Goal: Task Accomplishment & Management: Manage account settings

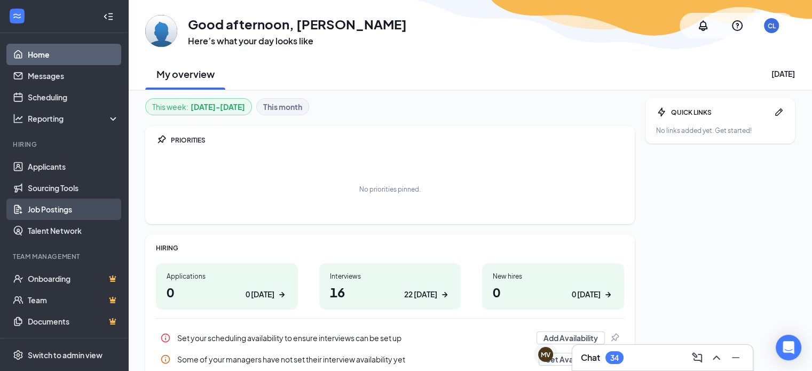
click at [43, 213] on link "Job Postings" at bounding box center [73, 209] width 91 height 21
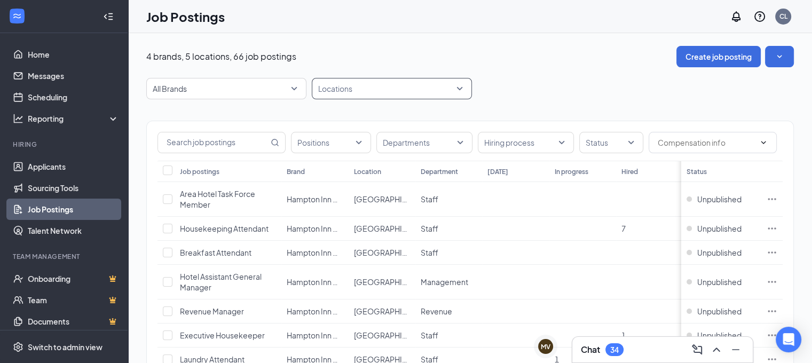
click at [376, 87] on div at bounding box center [387, 88] width 144 height 17
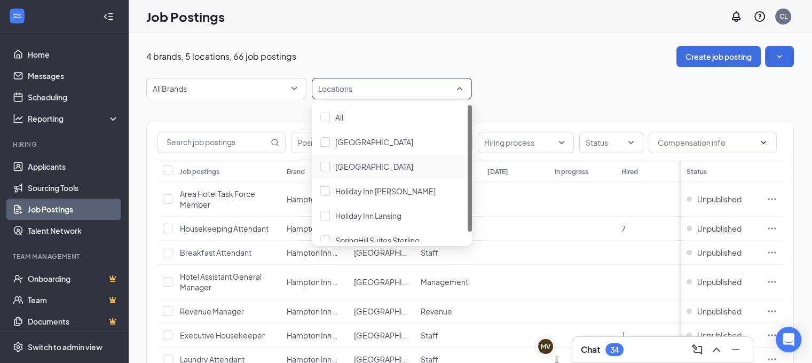
scroll to position [11, 0]
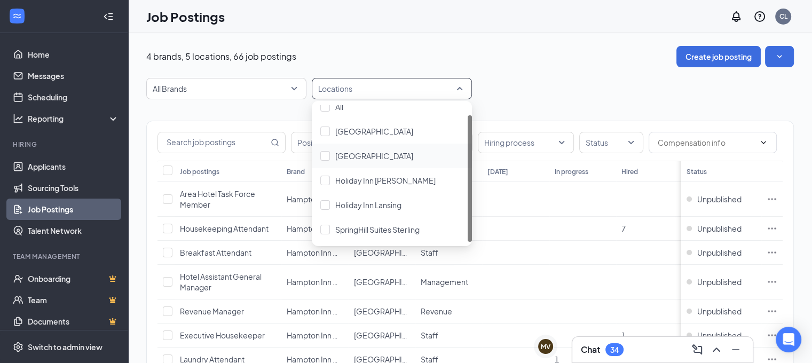
drag, startPoint x: 470, startPoint y: 155, endPoint x: 469, endPoint y: 184, distance: 28.3
click at [469, 184] on div at bounding box center [470, 178] width 4 height 127
click at [320, 228] on div at bounding box center [325, 230] width 10 height 10
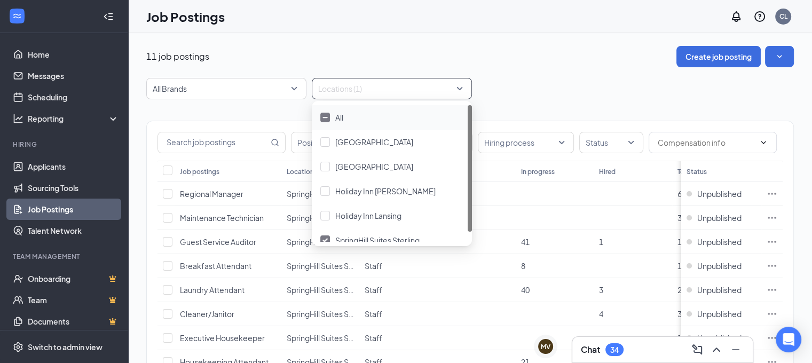
click at [454, 83] on div at bounding box center [387, 88] width 144 height 17
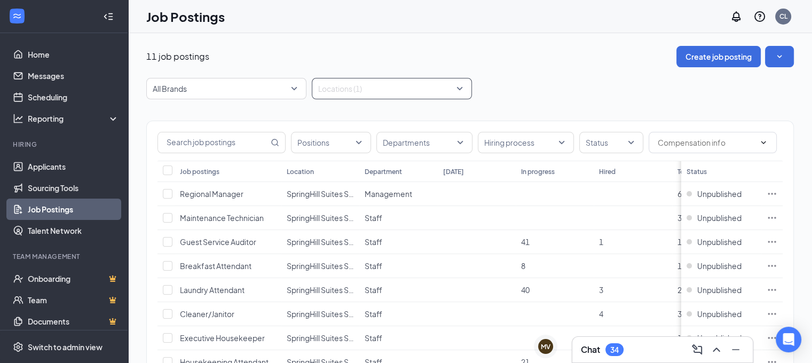
click at [498, 72] on div "11 job postings Create job posting All Brands Locations (1) Positions Departmen…" at bounding box center [470, 275] width 648 height 458
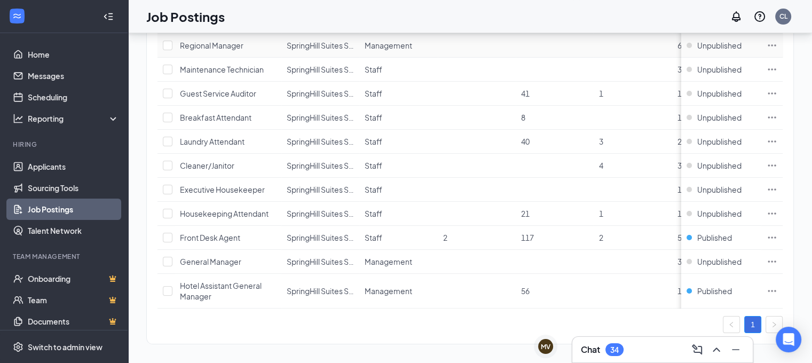
scroll to position [150, 0]
click at [209, 288] on div "Hotel Assistant General Manager" at bounding box center [228, 289] width 96 height 21
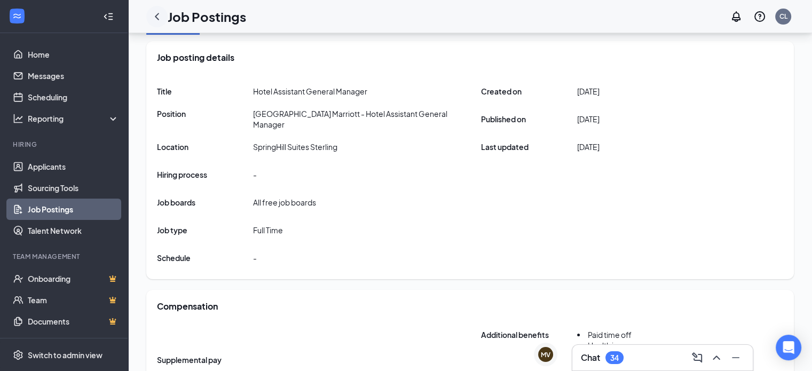
click at [158, 14] on icon "ChevronLeft" at bounding box center [157, 16] width 13 height 13
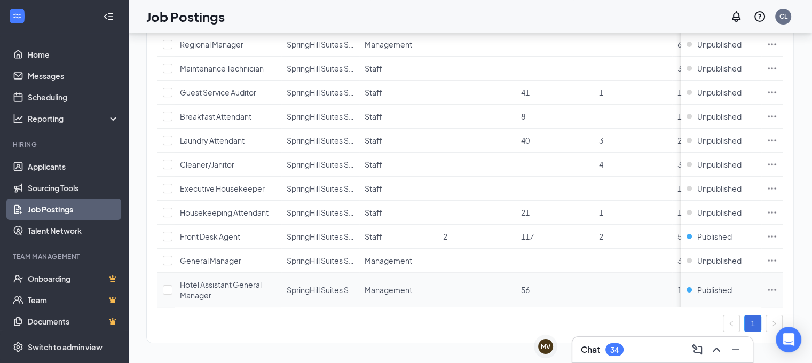
click at [776, 289] on icon "Ellipses" at bounding box center [772, 290] width 8 height 2
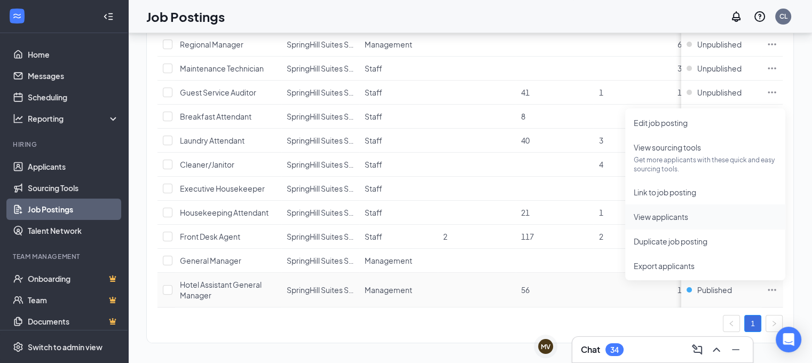
click at [658, 222] on span "View applicants" at bounding box center [705, 217] width 143 height 12
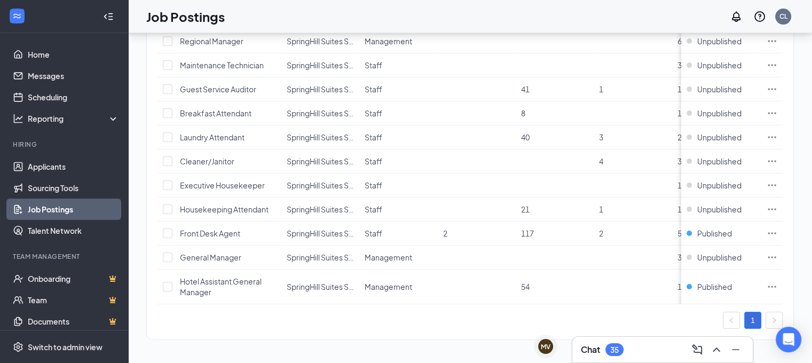
scroll to position [157, 0]
click at [559, 337] on icon "Cross" at bounding box center [557, 337] width 11 height 11
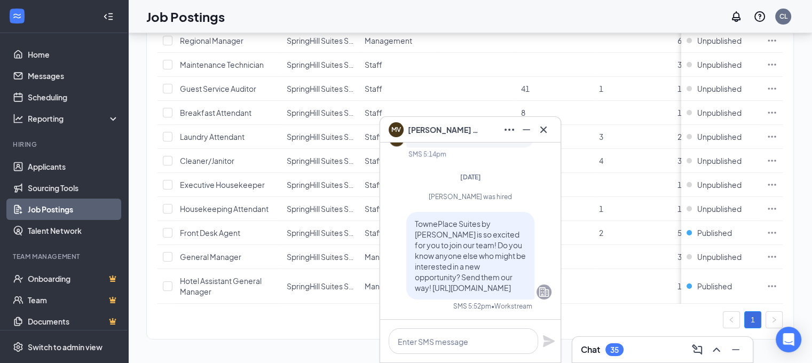
click at [460, 277] on span "TownePlace Suites by Marriott is so excited for you to join our team! Do you kn…" at bounding box center [470, 256] width 111 height 74
click at [546, 129] on icon "Cross" at bounding box center [543, 129] width 13 height 13
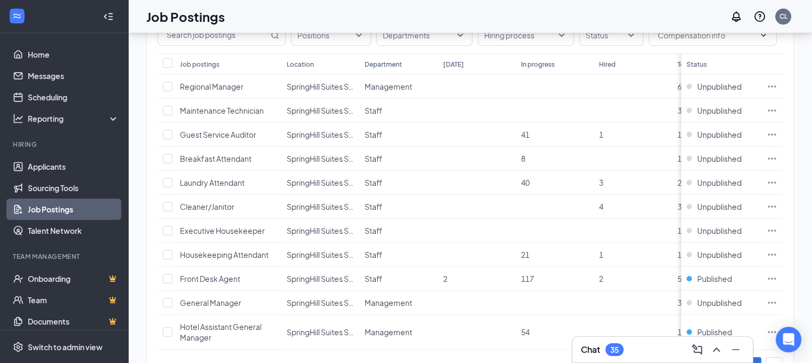
scroll to position [106, 0]
click at [168, 160] on input "checkbox" at bounding box center [168, 160] width 10 height 10
checkbox input "true"
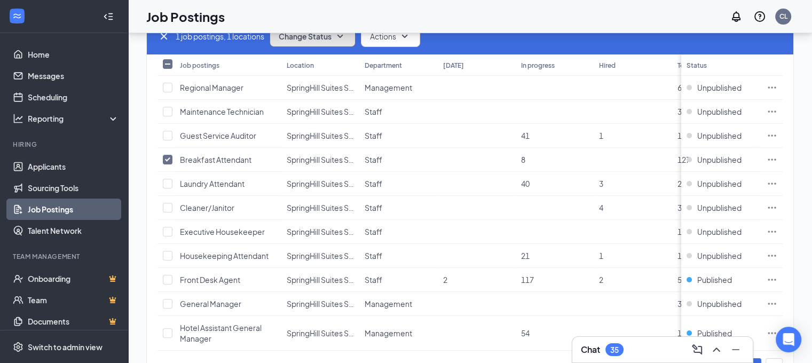
click at [310, 40] on button "Change Status" at bounding box center [313, 36] width 86 height 21
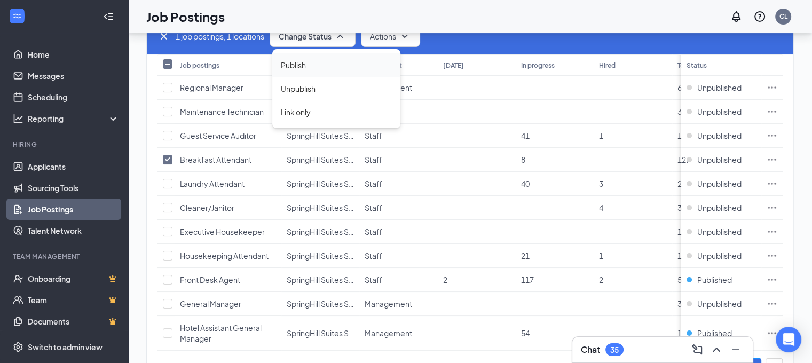
click at [302, 66] on span "Publish" at bounding box center [293, 65] width 25 height 12
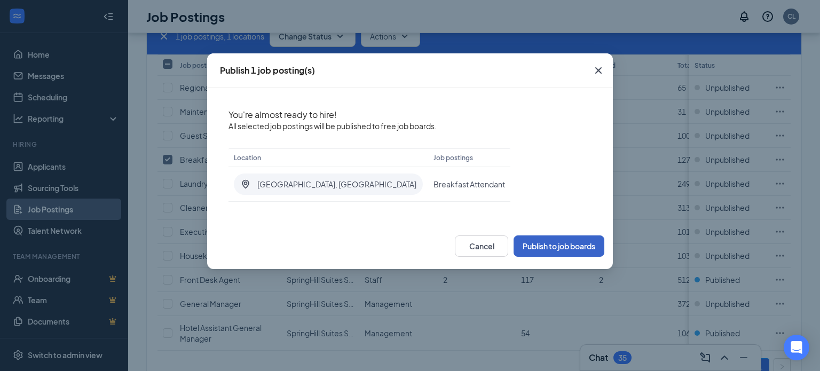
click at [537, 247] on button "Publish to job boards" at bounding box center [559, 246] width 91 height 21
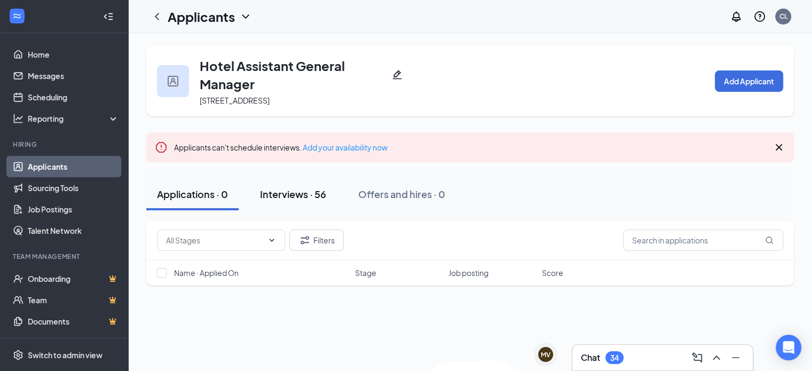
click at [294, 188] on div "Interviews · 56" at bounding box center [293, 193] width 66 height 13
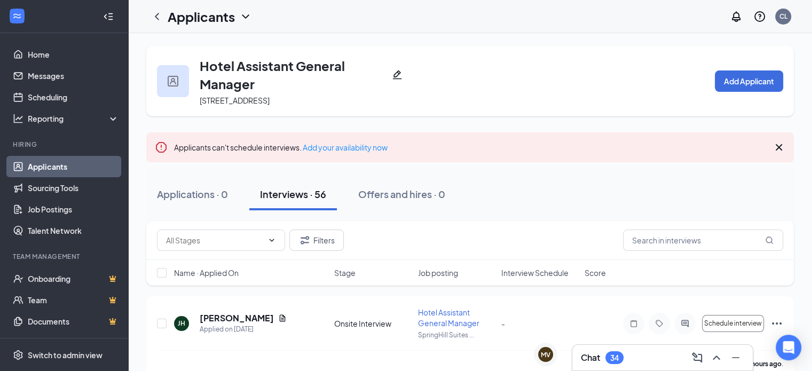
click at [520, 208] on div "Applications · 0 Interviews · 56 Offers and hires · 0" at bounding box center [470, 194] width 648 height 32
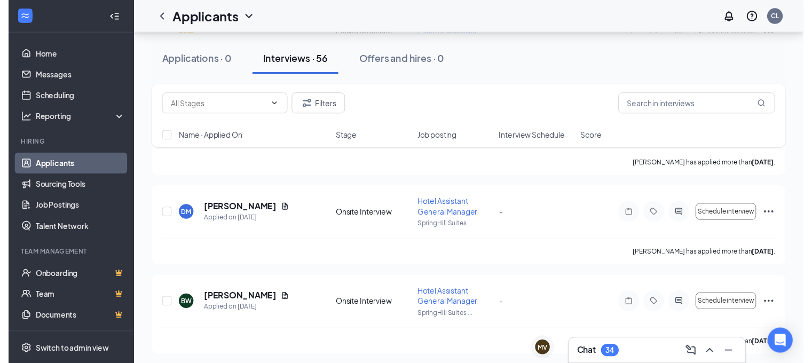
scroll to position [406, 0]
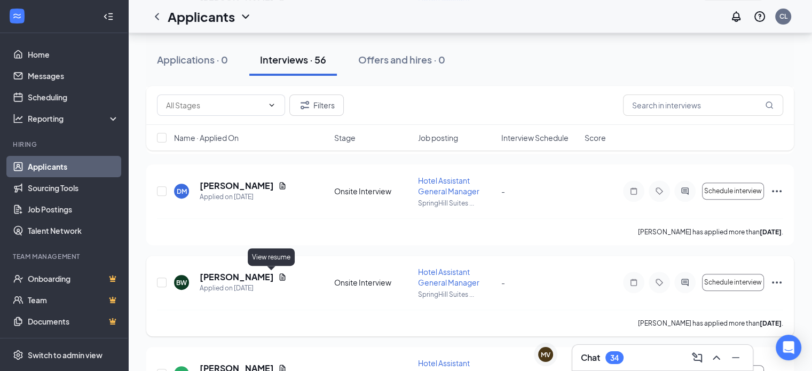
click at [280, 274] on icon "Document" at bounding box center [283, 277] width 6 height 7
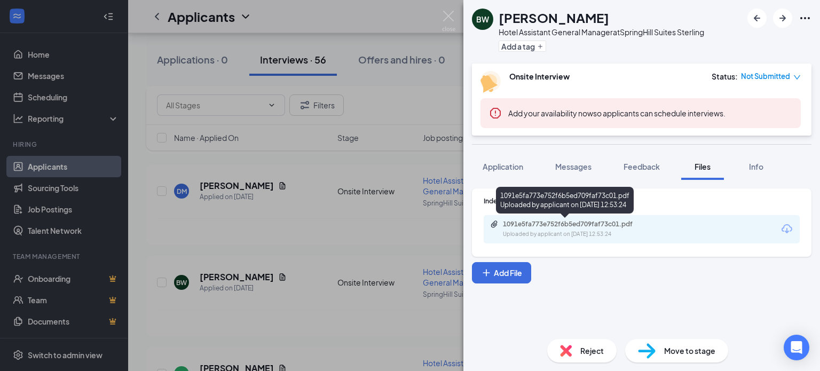
click at [582, 229] on div "1091e5fa773e752f6b5ed709faf73c01.pdf Uploaded by applicant on [DATE] 12:53:24" at bounding box center [576, 229] width 173 height 19
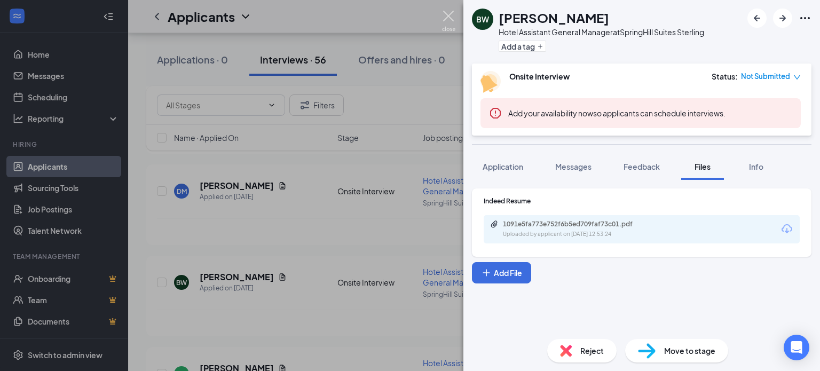
click at [442, 25] on img at bounding box center [448, 21] width 13 height 21
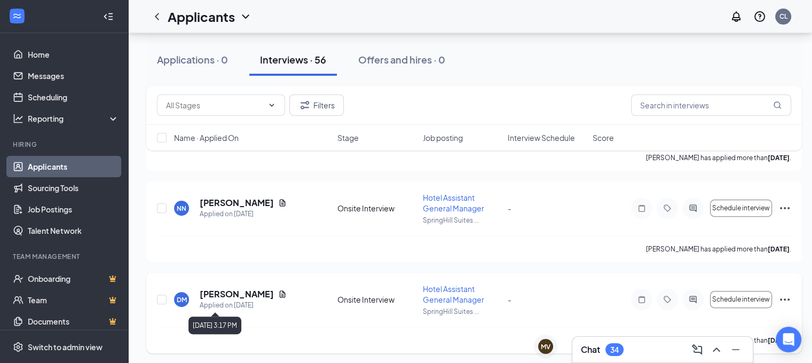
scroll to position [299, 0]
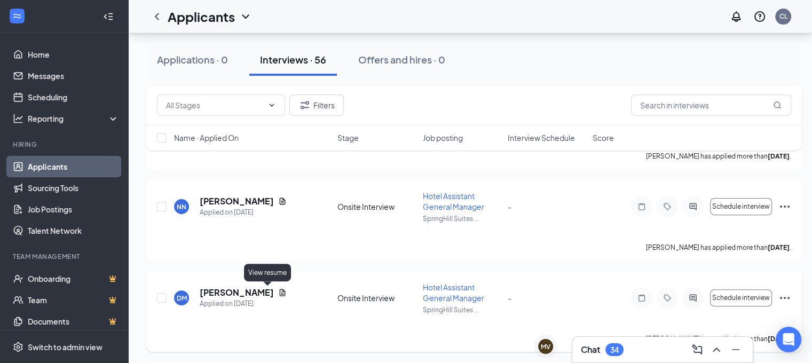
click at [280, 292] on icon "Document" at bounding box center [283, 292] width 6 height 7
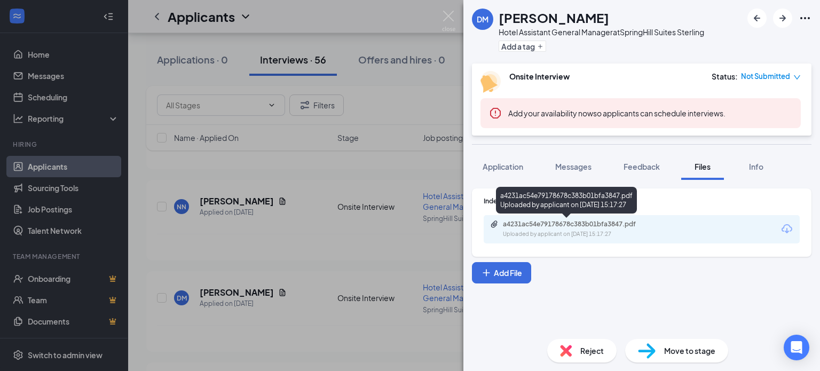
click at [603, 227] on div "a4231ac54e79178678c383b01bfa3847.pdf" at bounding box center [578, 224] width 150 height 9
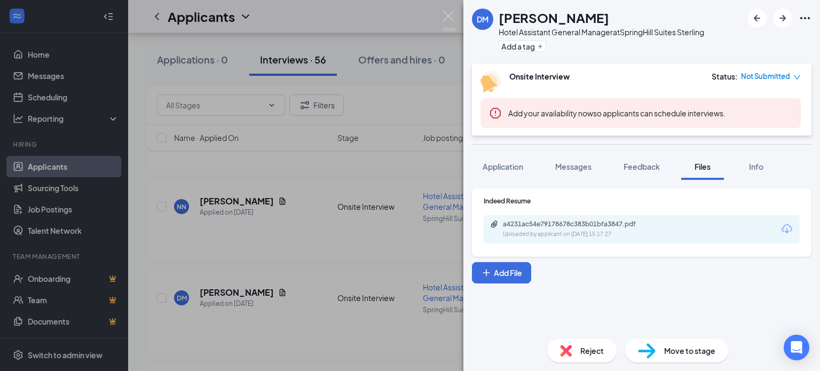
click at [260, 236] on div "[PERSON_NAME] Hotel Assistant General Manager at SpringHill Suites Sterling Add…" at bounding box center [410, 185] width 820 height 371
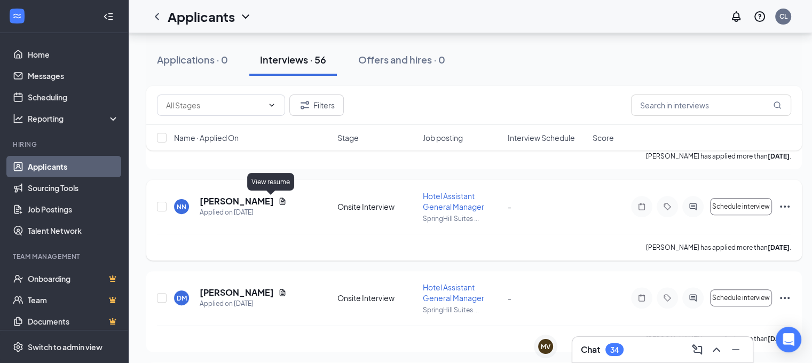
click at [280, 200] on icon "Document" at bounding box center [283, 201] width 6 height 7
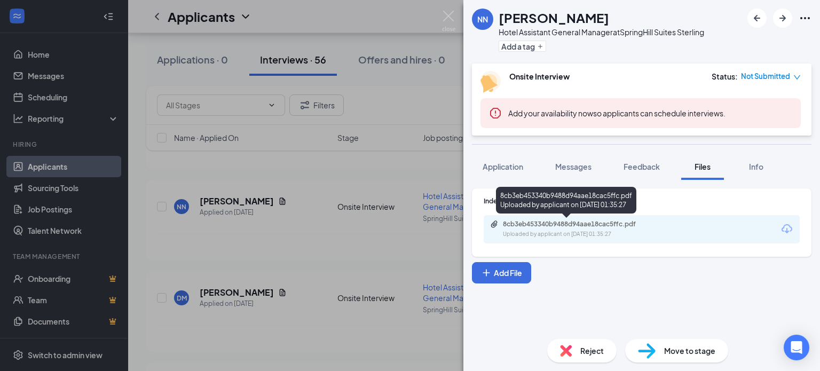
click at [580, 226] on div "8cb3eb453340b9488d94aae18cac5ffc.pdf" at bounding box center [578, 224] width 150 height 9
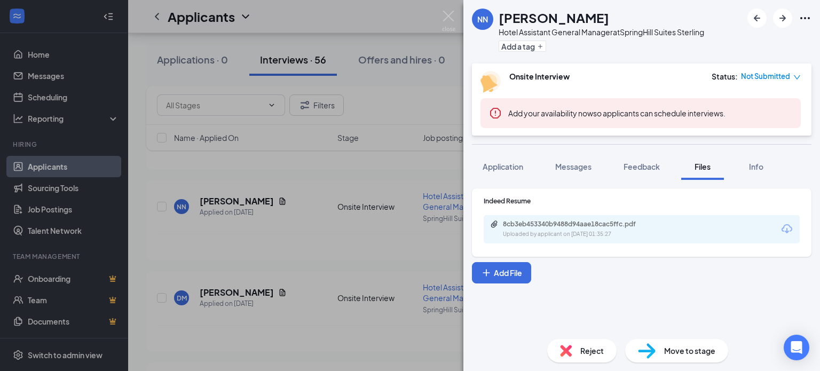
click at [332, 195] on div "[PERSON_NAME] Hotel Assistant General Manager at SpringHill Suites Sterling Add…" at bounding box center [410, 185] width 820 height 371
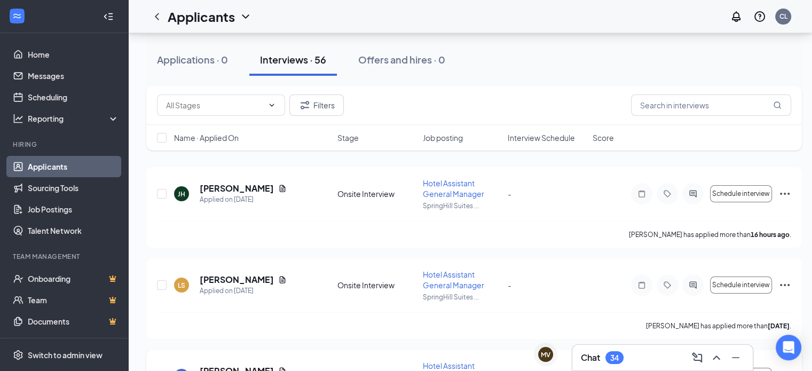
scroll to position [128, 0]
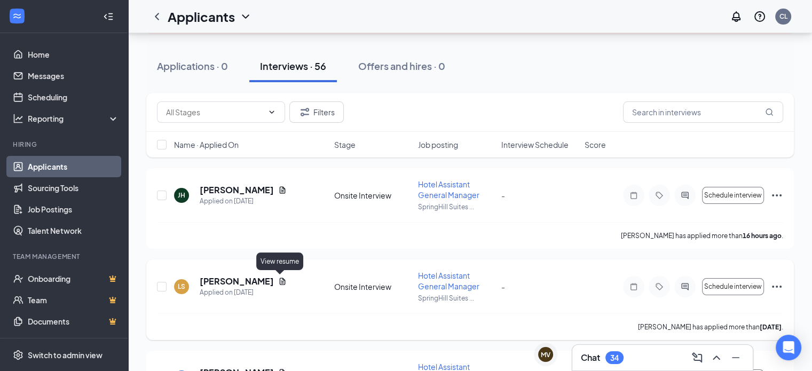
click at [280, 281] on icon "Document" at bounding box center [282, 281] width 9 height 9
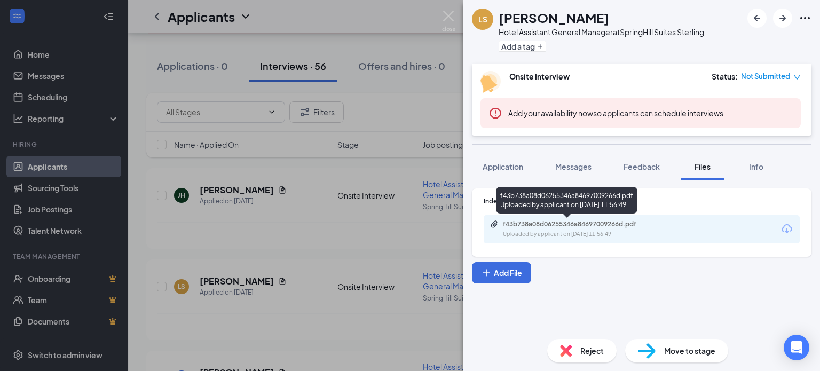
click at [570, 233] on div "Uploaded by applicant on [DATE] 11:56:49" at bounding box center [583, 234] width 160 height 9
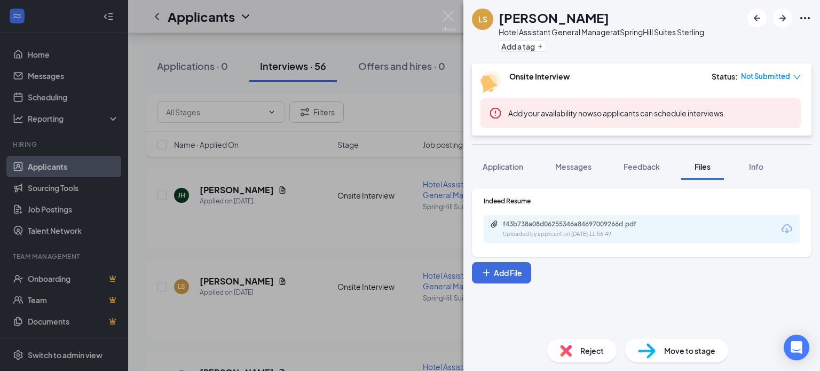
click at [267, 222] on div "LS [PERSON_NAME] Hotel Assistant General Manager at SpringHill Suites Sterling …" at bounding box center [410, 185] width 820 height 371
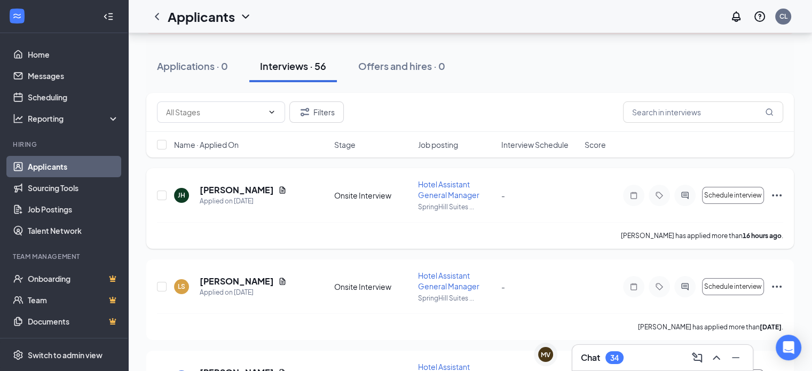
click at [260, 190] on div "[PERSON_NAME] [PERSON_NAME] Applied on [DATE]" at bounding box center [251, 195] width 154 height 22
click at [280, 190] on icon "Document" at bounding box center [283, 189] width 6 height 7
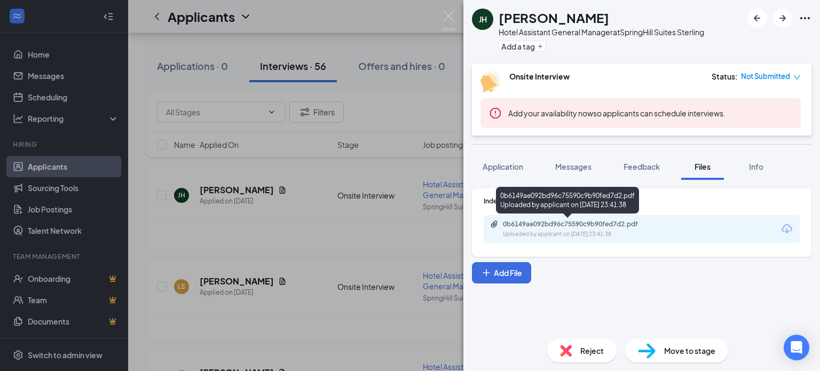
click at [587, 234] on div "Uploaded by applicant on [DATE] 23:41:38" at bounding box center [583, 234] width 160 height 9
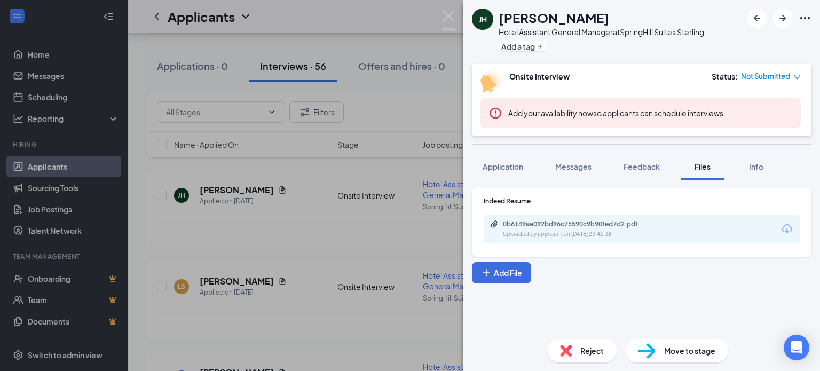
click at [325, 156] on div "[PERSON_NAME] [PERSON_NAME] Hotel Assistant General Manager at SpringHill Suite…" at bounding box center [410, 185] width 820 height 371
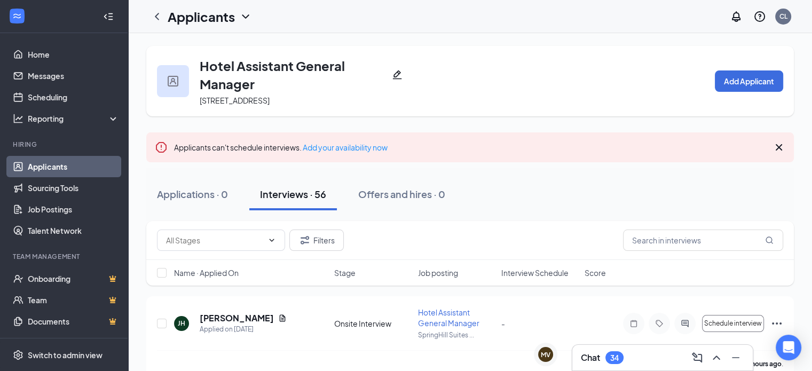
click at [231, 170] on div "Applications · 0 Interviews · 56 Offers and hires · 0" at bounding box center [470, 194] width 648 height 53
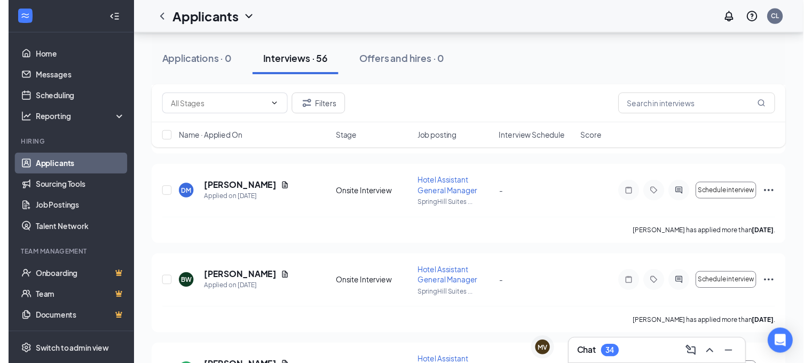
scroll to position [373, 0]
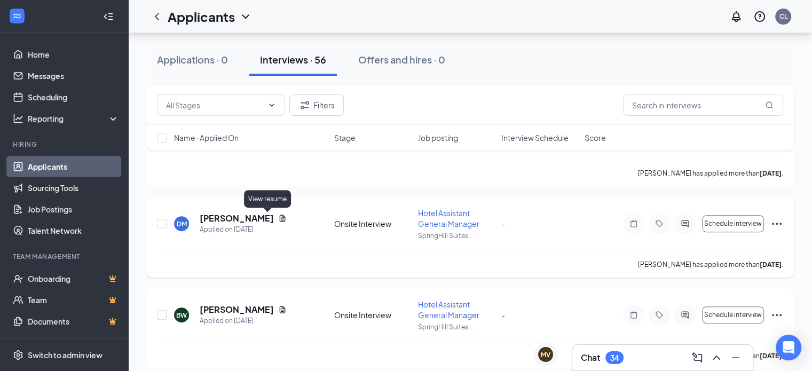
click at [278, 220] on icon "Document" at bounding box center [282, 218] width 9 height 9
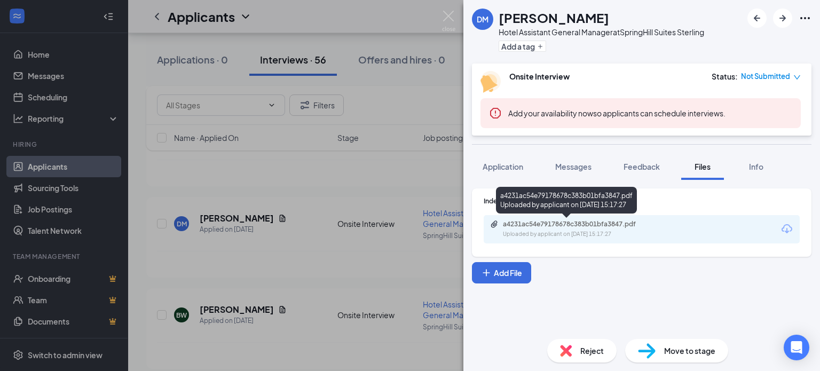
click at [581, 232] on div "Uploaded by applicant on [DATE] 15:17:27" at bounding box center [583, 234] width 160 height 9
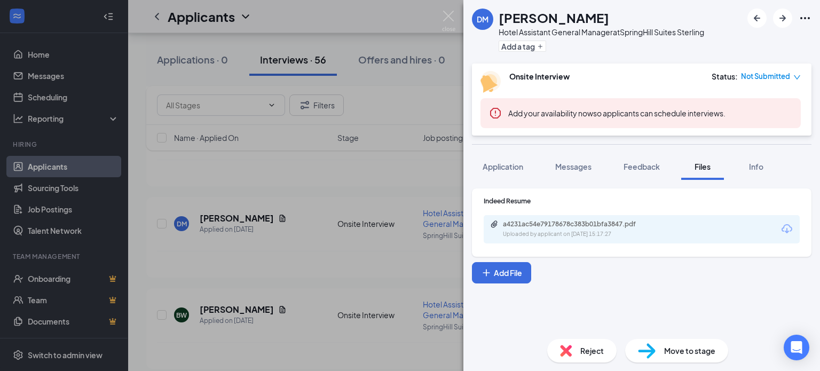
click at [270, 275] on div "[PERSON_NAME] Hotel Assistant General Manager at SpringHill Suites Sterling Add…" at bounding box center [410, 185] width 820 height 371
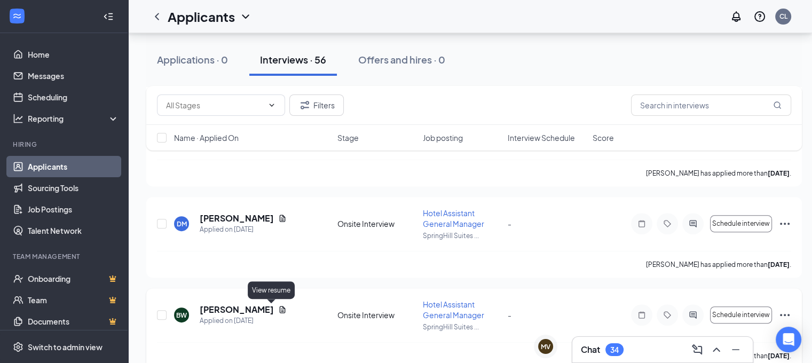
click at [280, 310] on icon "Document" at bounding box center [283, 310] width 6 height 7
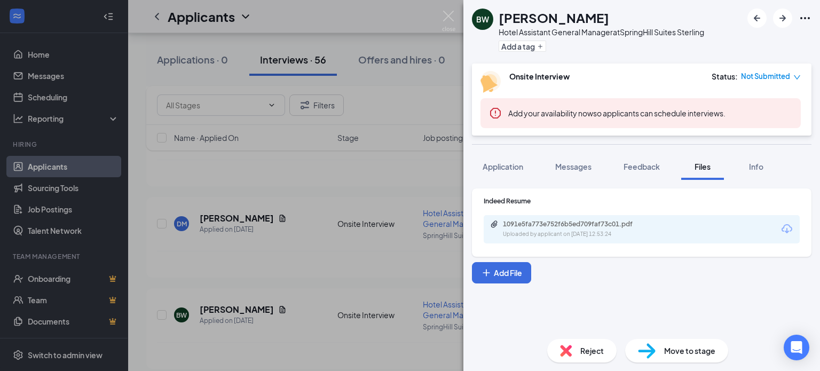
click at [623, 211] on div "Indeed Resume 1091e5fa773e752f6b5ed709faf73c01.pdf Uploaded by applicant on [DA…" at bounding box center [642, 220] width 316 height 47
click at [605, 233] on div "Uploaded by applicant on [DATE] 12:53:24" at bounding box center [583, 234] width 160 height 9
click at [367, 194] on div "BW [PERSON_NAME] Hotel Assistant General Manager at SpringHill Suites Sterling …" at bounding box center [410, 185] width 820 height 371
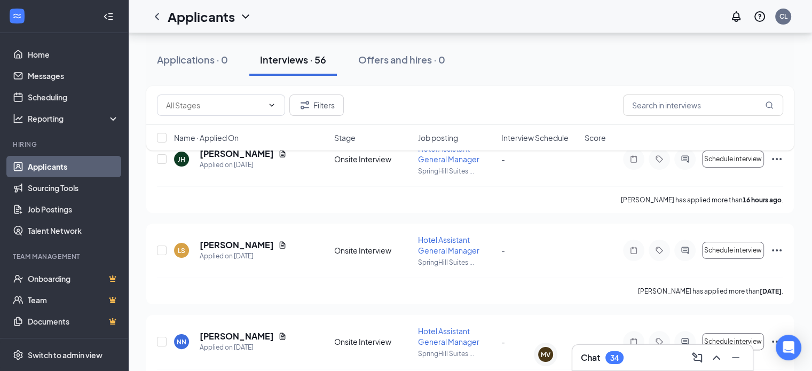
scroll to position [186, 0]
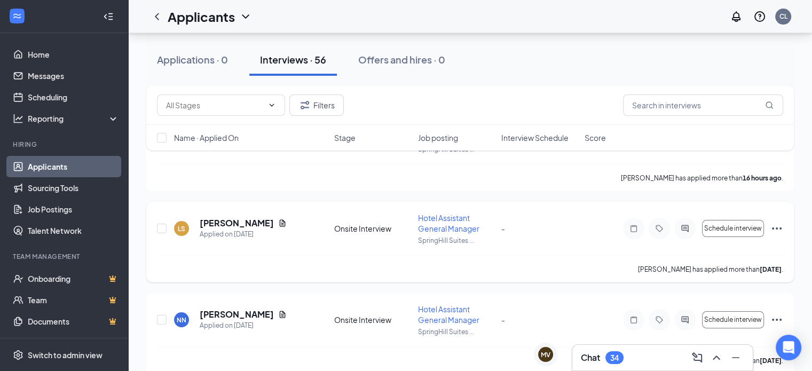
click at [329, 203] on div "LS [PERSON_NAME] Applied on [DATE] Onsite Interview Hotel Assistant General Man…" at bounding box center [470, 242] width 648 height 81
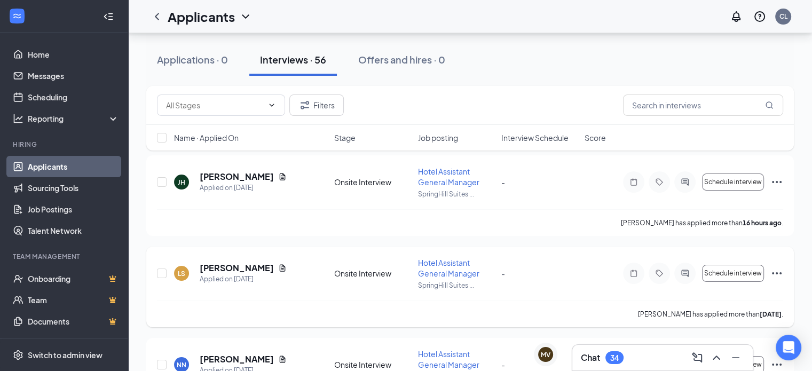
scroll to position [122, 0]
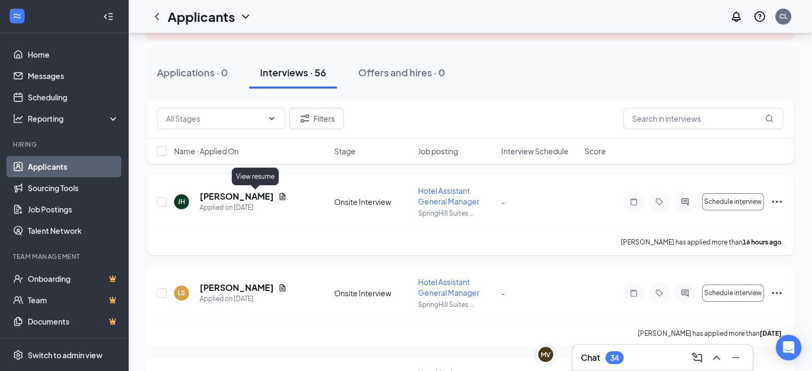
click at [278, 193] on icon "Document" at bounding box center [282, 196] width 9 height 9
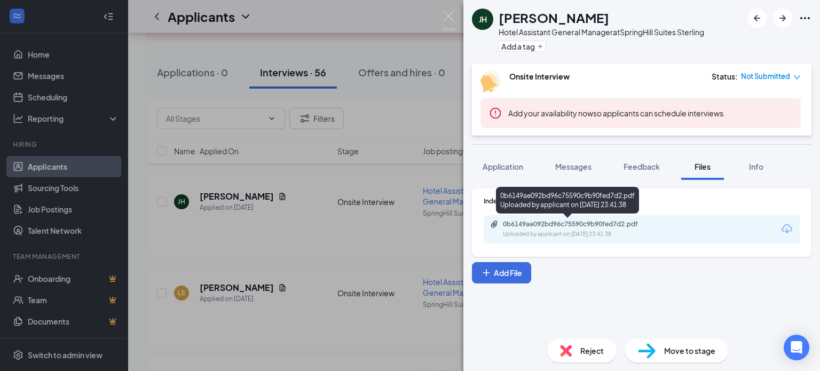
click at [622, 220] on div "0b6149ae092bd96c75590c9b90fed7d2.pdf" at bounding box center [578, 224] width 150 height 9
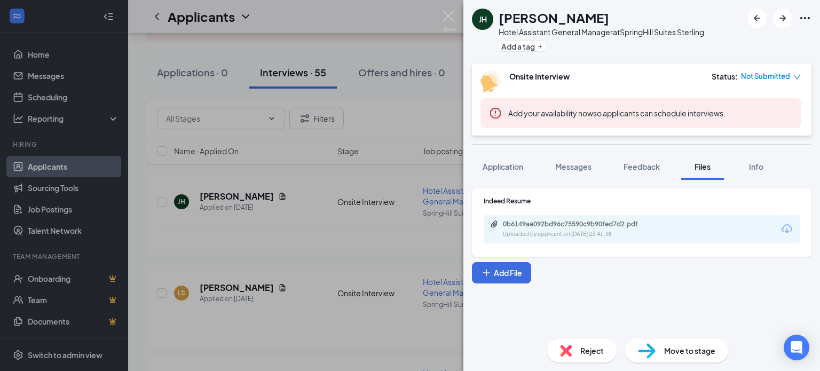
click at [365, 66] on div "[PERSON_NAME] [PERSON_NAME] Hotel Assistant General Manager at SpringHill Suite…" at bounding box center [410, 185] width 820 height 371
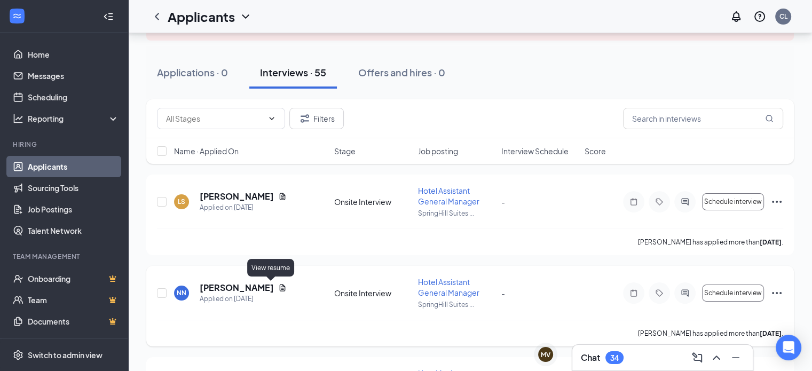
click at [278, 286] on icon "Document" at bounding box center [282, 288] width 9 height 9
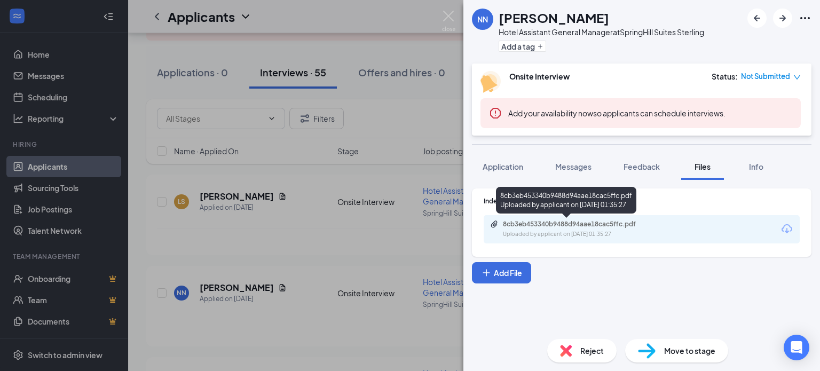
click at [600, 229] on div "8cb3eb453340b9488d94aae18cac5ffc.pdf Uploaded by applicant on [DATE] 01:35:27" at bounding box center [576, 229] width 173 height 19
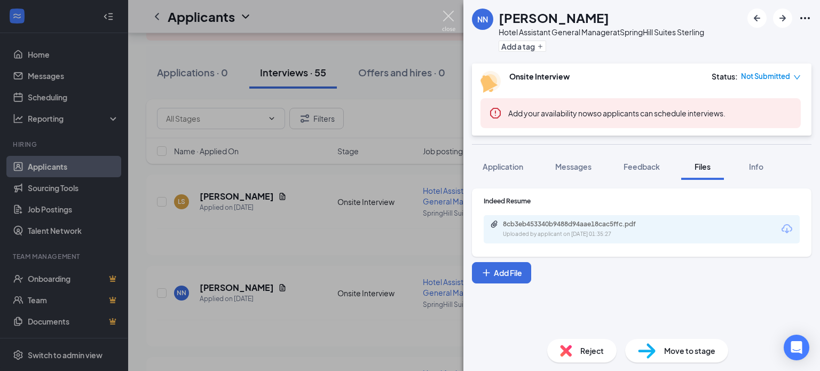
click at [453, 16] on img at bounding box center [448, 21] width 13 height 21
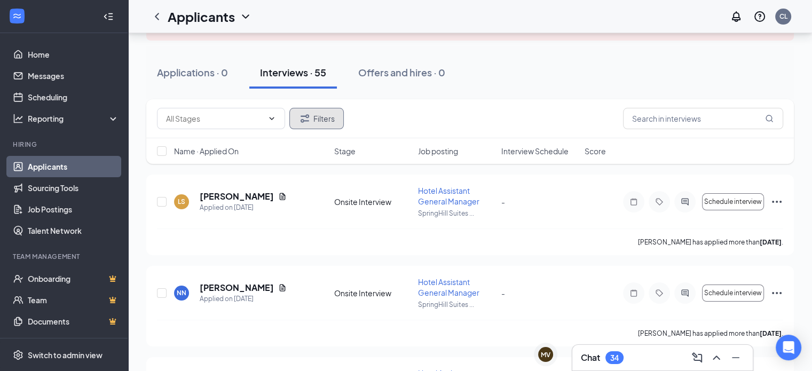
click at [296, 115] on button "Filters" at bounding box center [316, 118] width 54 height 21
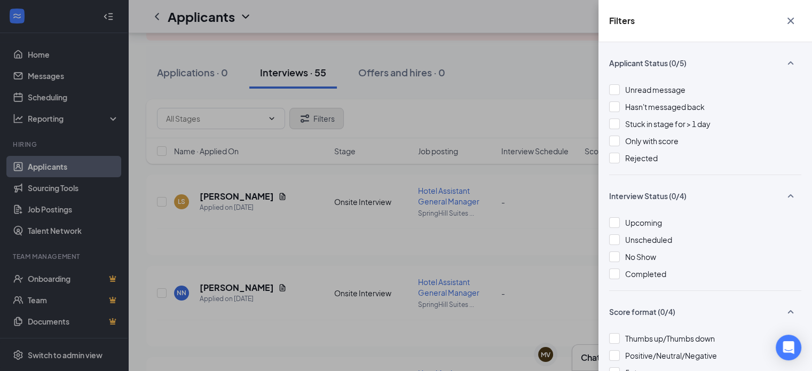
click at [296, 115] on div "Filters Applicant Status (0/5) Unread message Hasn't messaged back Stuck in sta…" at bounding box center [406, 185] width 812 height 371
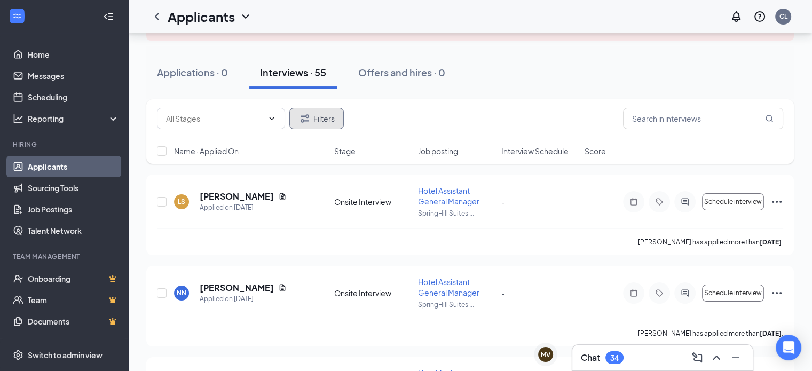
click at [318, 117] on button "Filters" at bounding box center [316, 118] width 54 height 21
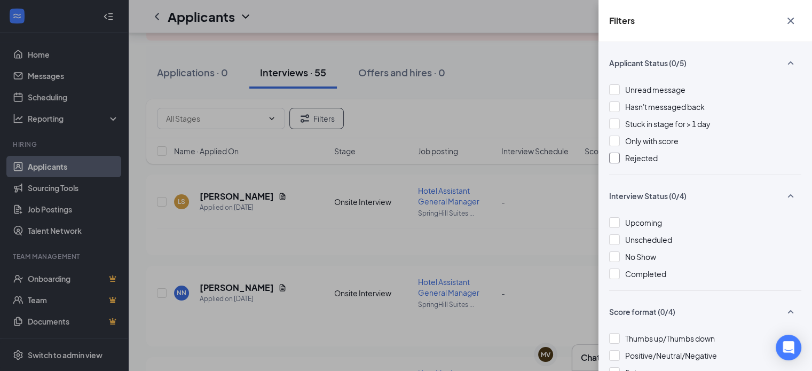
click at [615, 158] on div at bounding box center [614, 158] width 11 height 11
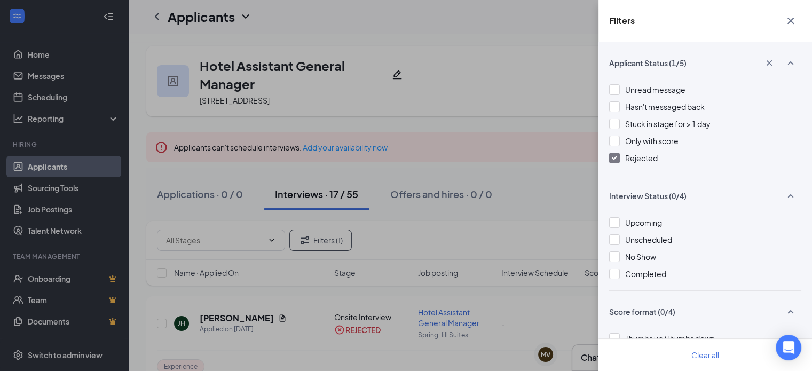
click at [492, 89] on div "Filters Applicant Status (1/5) Unread message Hasn't messaged back Stuck in sta…" at bounding box center [406, 185] width 812 height 371
click at [791, 23] on icon "Cross" at bounding box center [790, 20] width 13 height 13
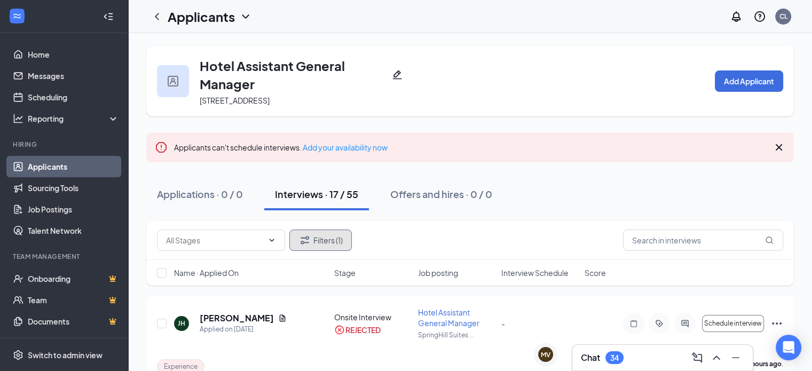
click at [322, 243] on button "Filters (1)" at bounding box center [320, 240] width 62 height 21
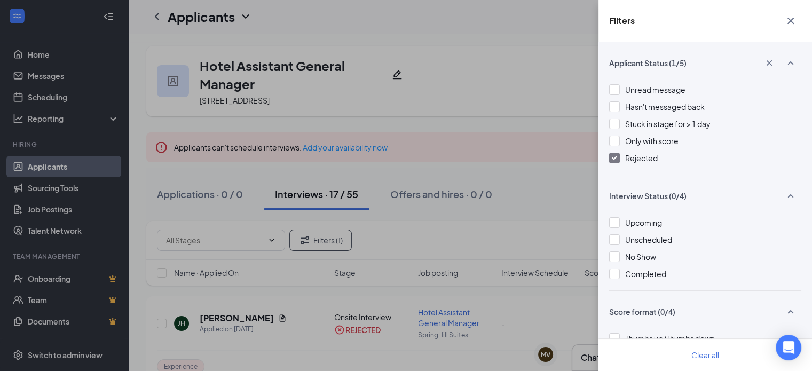
click at [617, 162] on div at bounding box center [614, 158] width 11 height 11
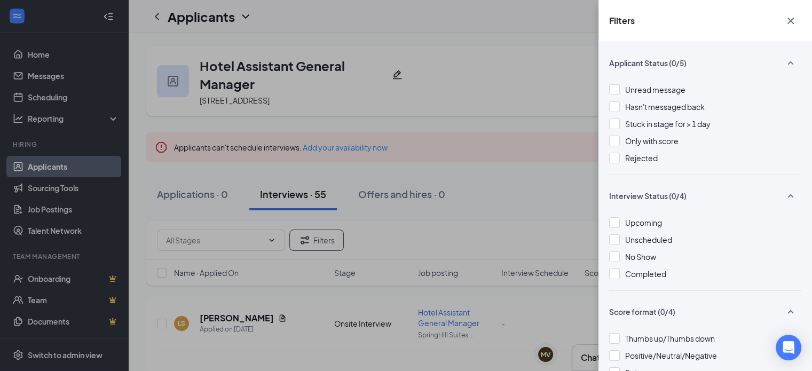
click at [491, 172] on div "Filters Applicant Status (0/5) Unread message Hasn't messaged back Stuck in sta…" at bounding box center [406, 185] width 812 height 371
click at [795, 33] on div "Filters" at bounding box center [706, 21] width 214 height 42
click at [794, 23] on icon "Cross" at bounding box center [790, 20] width 13 height 13
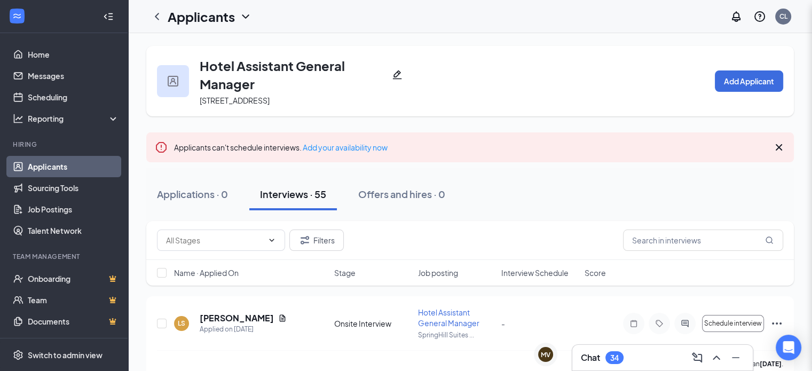
click at [498, 136] on div "Applicants can't schedule interviews. Add your availability now" at bounding box center [470, 147] width 648 height 30
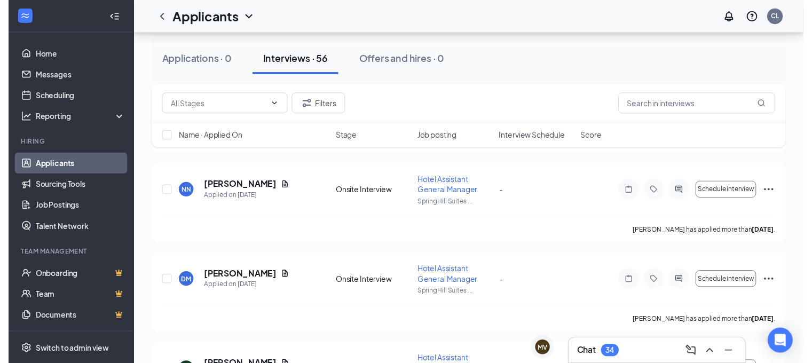
scroll to position [265, 0]
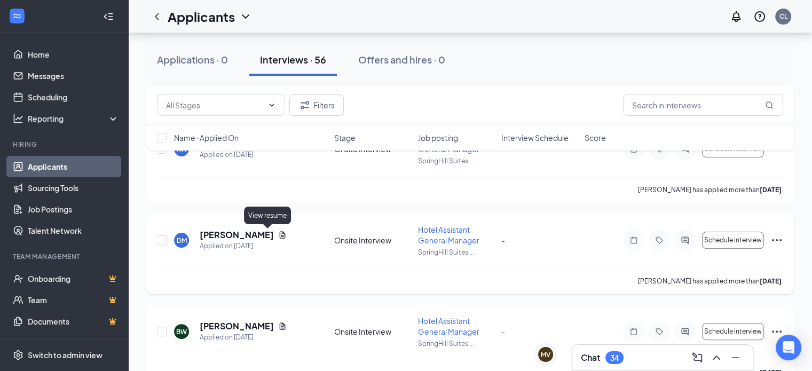
click at [272, 234] on div "[PERSON_NAME] Applied on [DATE]" at bounding box center [251, 240] width 154 height 22
click at [278, 233] on icon "Document" at bounding box center [282, 235] width 9 height 9
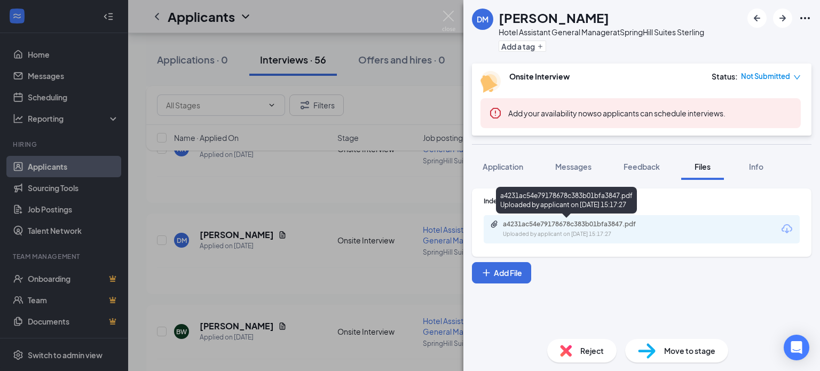
click at [613, 232] on div "Uploaded by applicant on [DATE] 15:17:27" at bounding box center [583, 234] width 160 height 9
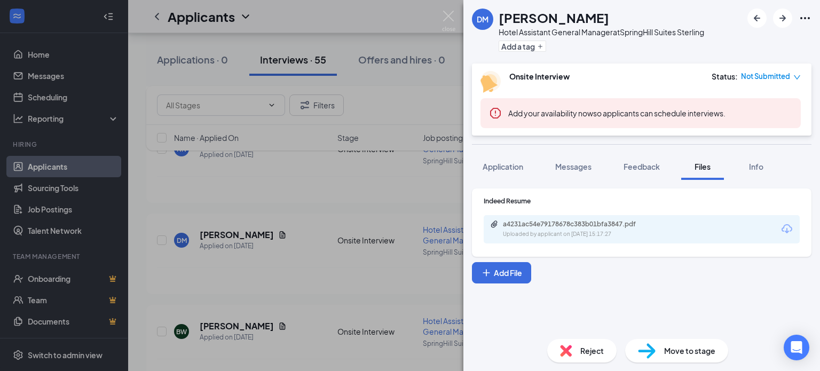
click at [288, 228] on div "[PERSON_NAME] Hotel Assistant General Manager at SpringHill Suites Sterling Add…" at bounding box center [410, 185] width 820 height 371
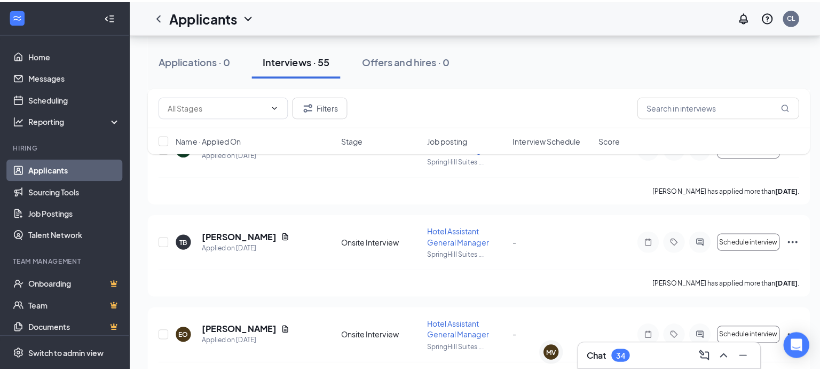
scroll to position [643, 0]
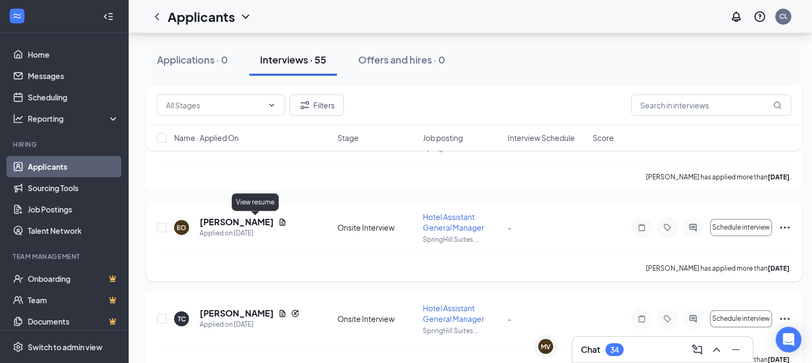
click at [278, 224] on icon "Document" at bounding box center [282, 222] width 9 height 9
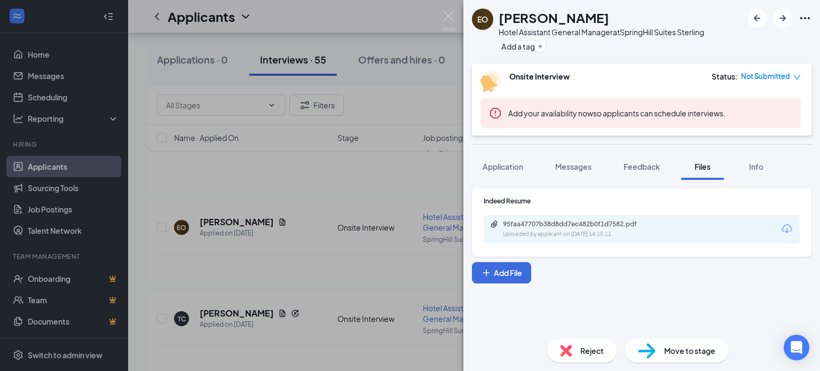
click at [622, 210] on div "Indeed Resume 95faa47707b38d8dd7ec482b0f1d7582.pdf Uploaded by applicant on [DA…" at bounding box center [642, 220] width 316 height 47
click at [614, 226] on div "95faa47707b38d8dd7ec482b0f1d7582.pdf" at bounding box center [578, 224] width 150 height 9
